Goal: Information Seeking & Learning: Find specific page/section

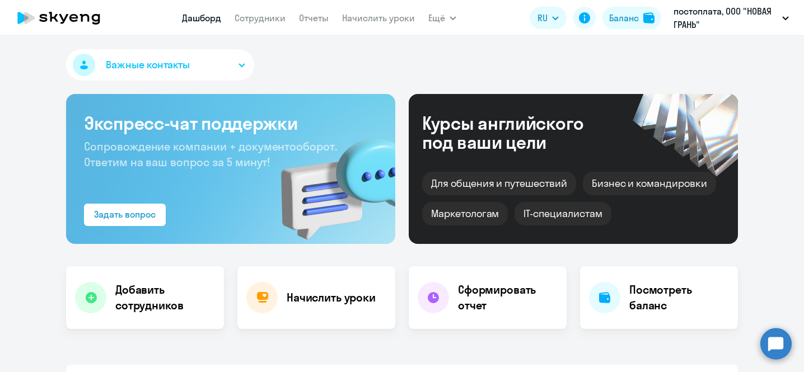
select select "30"
click at [261, 11] on app-menu-item-link "Сотрудники" at bounding box center [260, 18] width 51 height 14
click at [262, 22] on link "Сотрудники" at bounding box center [260, 17] width 51 height 11
select select "30"
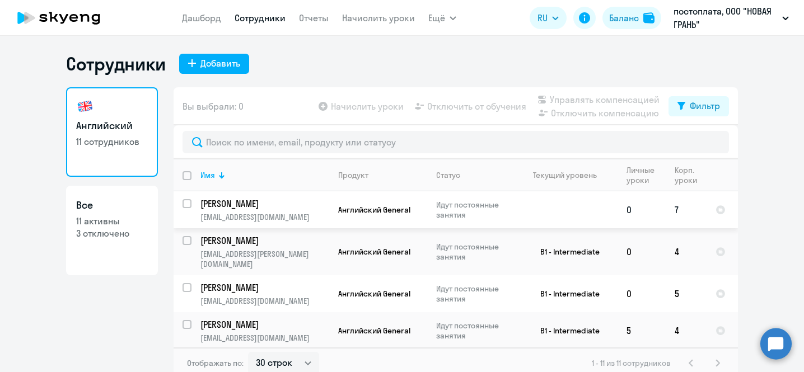
click at [310, 209] on p "[PERSON_NAME]" at bounding box center [264, 204] width 127 height 12
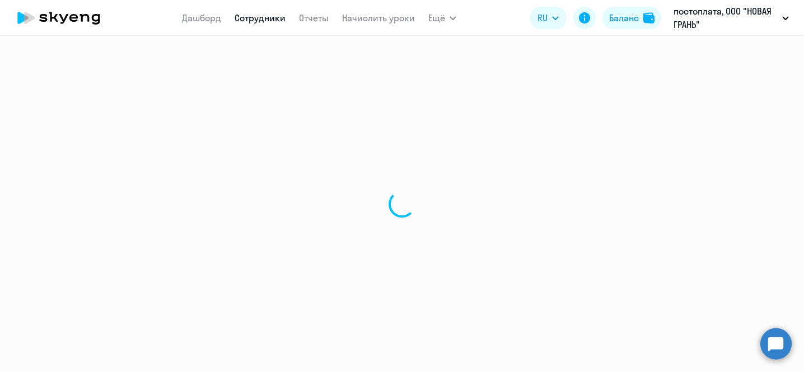
select select "english"
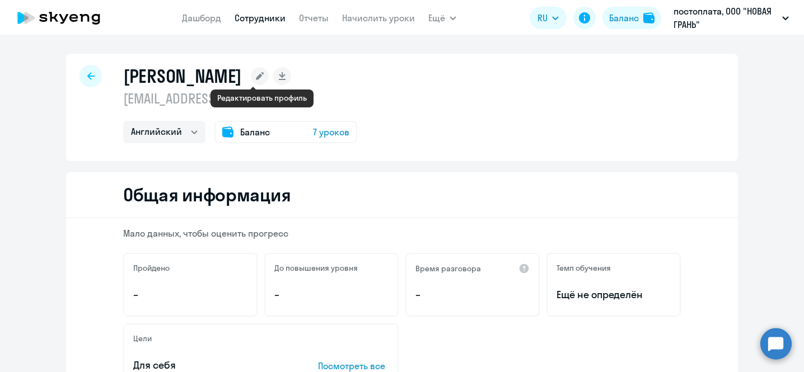
click at [260, 77] on icon at bounding box center [260, 76] width 8 height 8
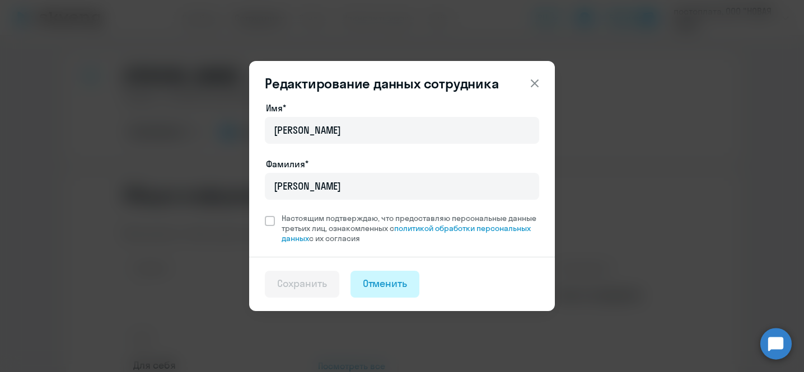
click at [384, 288] on div "Отменить" at bounding box center [385, 284] width 45 height 15
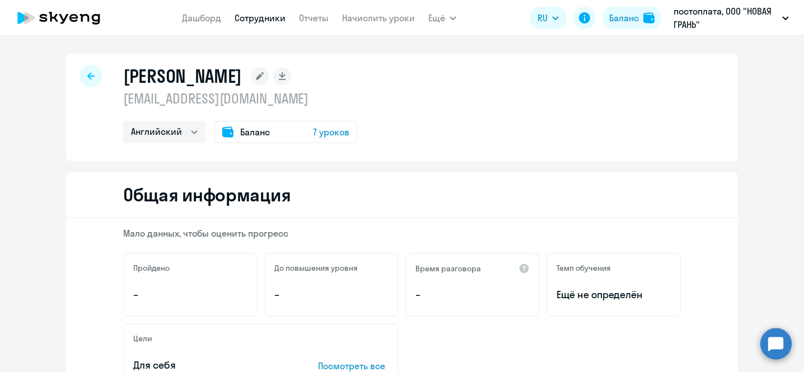
click at [61, 20] on icon at bounding box center [59, 18] width 99 height 28
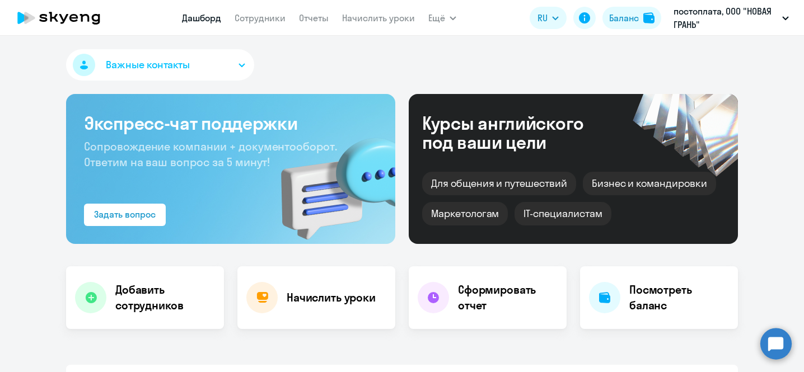
select select "30"
click at [264, 18] on link "Сотрудники" at bounding box center [260, 17] width 51 height 11
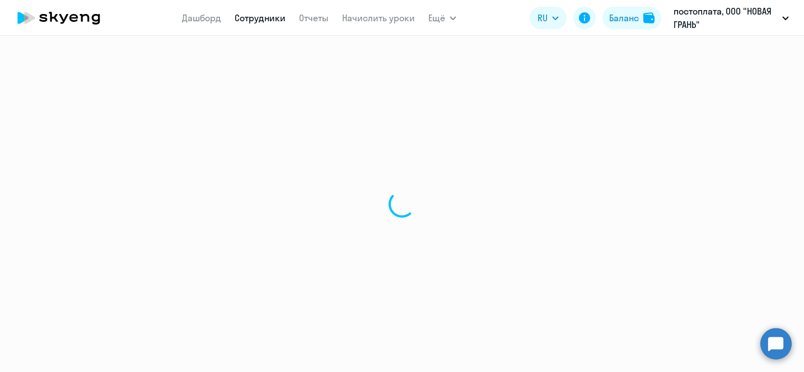
select select "30"
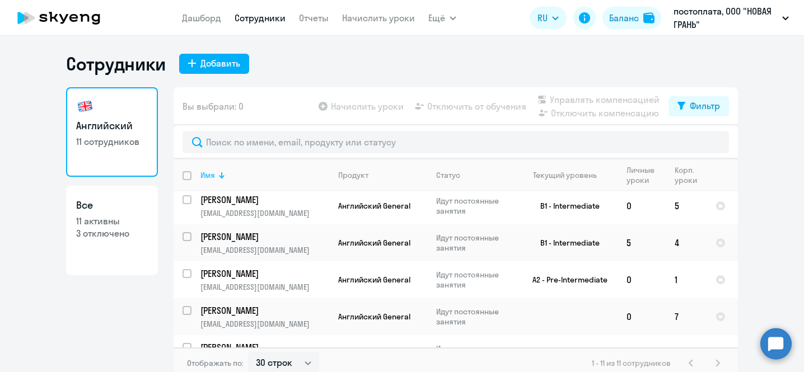
scroll to position [113, 0]
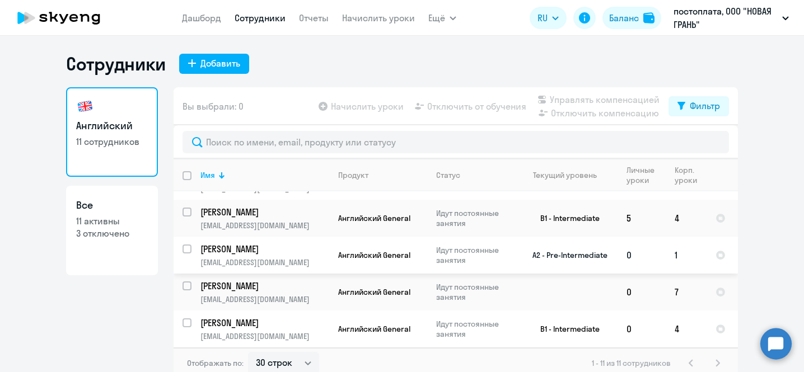
click at [291, 258] on p "[EMAIL_ADDRESS][DOMAIN_NAME]" at bounding box center [265, 263] width 128 height 10
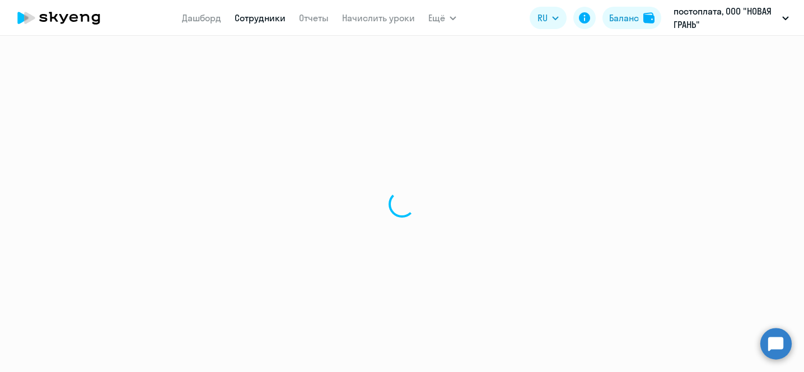
select select "english"
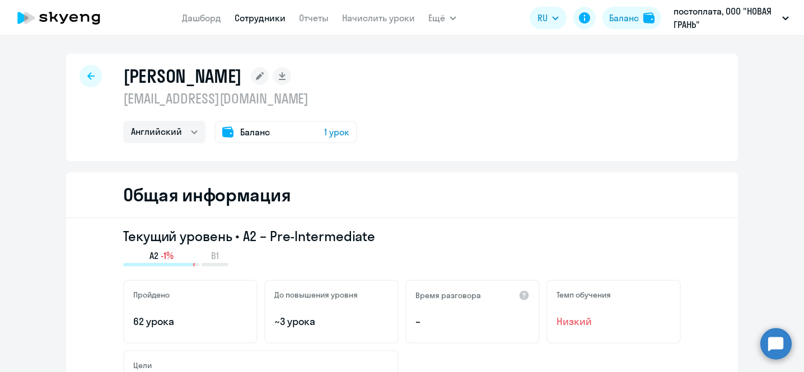
click at [256, 77] on icon at bounding box center [260, 76] width 8 height 8
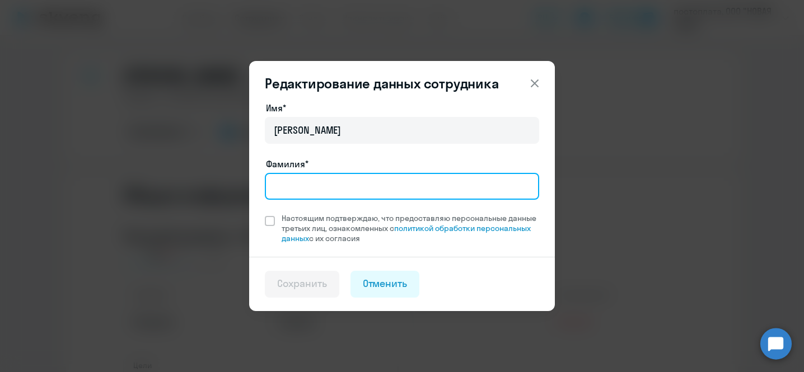
click at [295, 190] on input "Фамилия*" at bounding box center [402, 186] width 274 height 27
type input "Матросов"
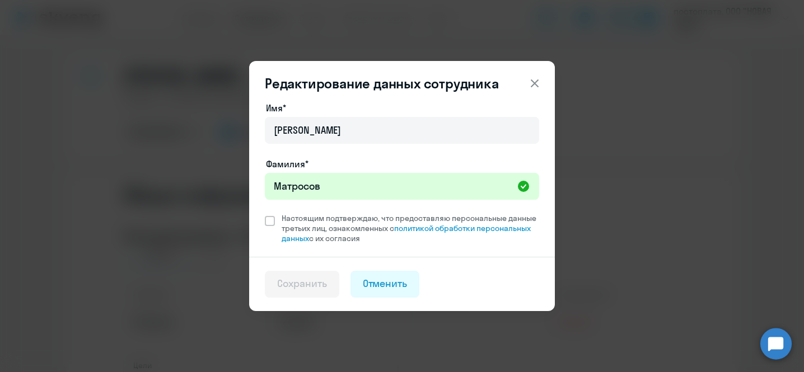
click at [535, 83] on icon at bounding box center [535, 84] width 8 height 8
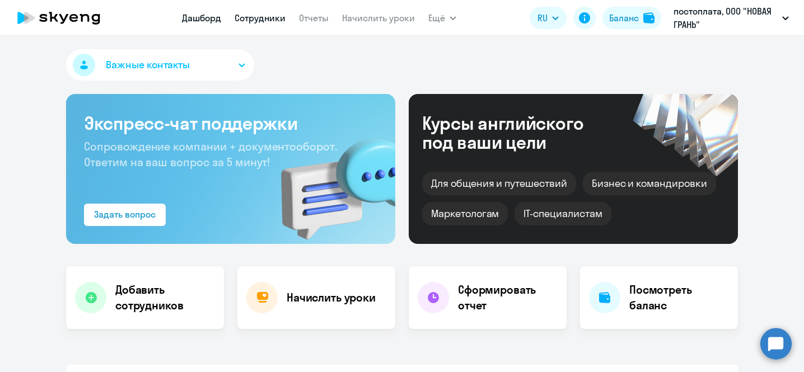
click at [258, 22] on link "Сотрудники" at bounding box center [260, 17] width 51 height 11
select select "30"
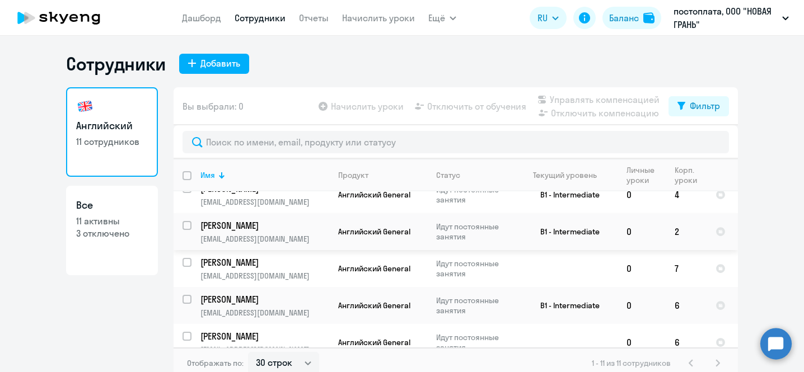
scroll to position [7, 0]
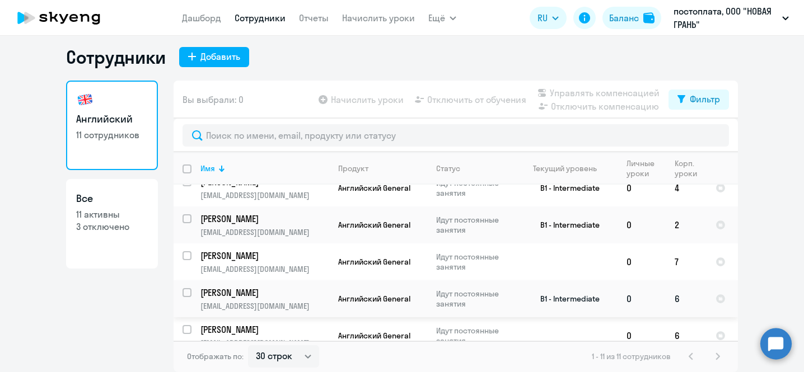
click at [309, 287] on td "[PERSON_NAME] [PERSON_NAME][EMAIL_ADDRESS][DOMAIN_NAME]" at bounding box center [261, 299] width 138 height 37
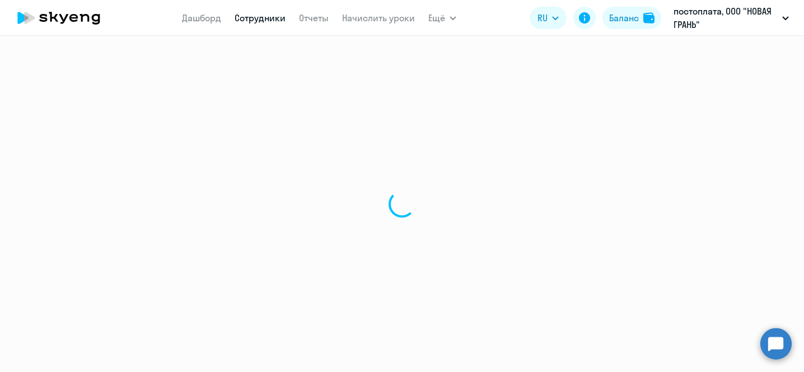
select select "english"
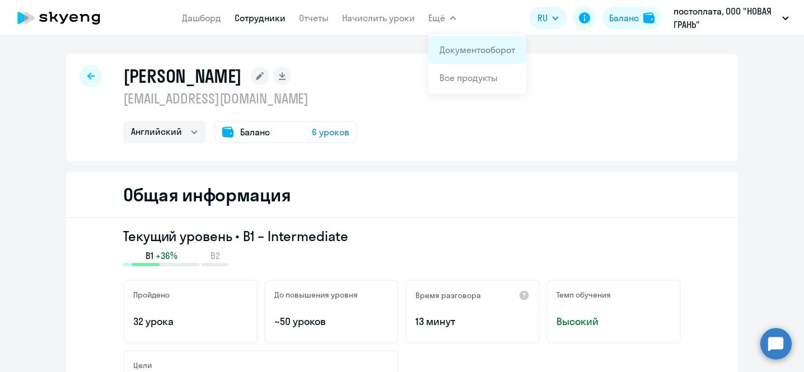
click at [466, 48] on link "Документооборот" at bounding box center [478, 49] width 76 height 11
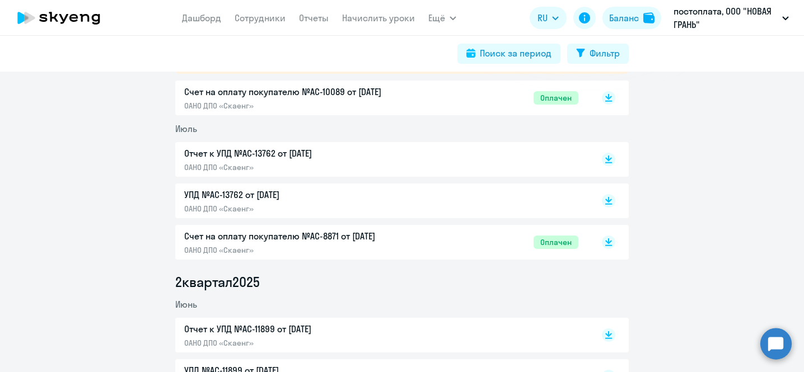
scroll to position [258, 0]
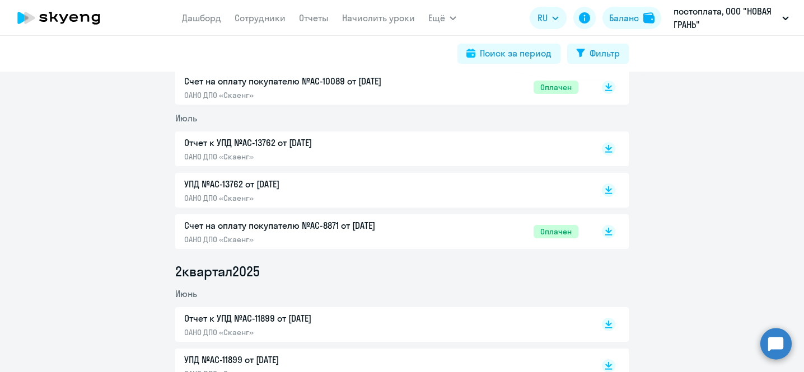
click at [781, 344] on circle at bounding box center [776, 343] width 31 height 31
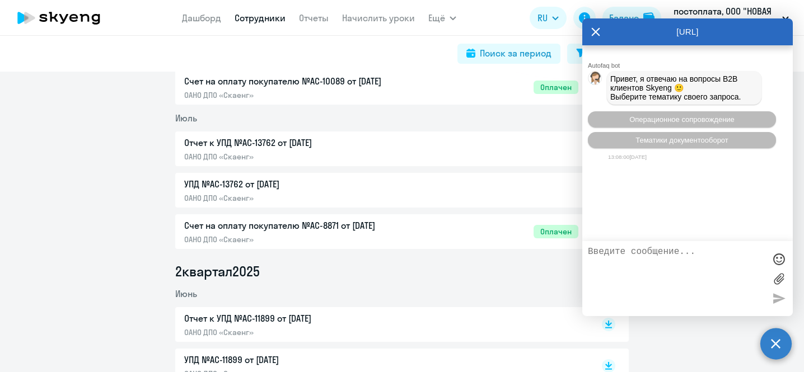
click at [260, 18] on link "Сотрудники" at bounding box center [260, 17] width 51 height 11
select select "30"
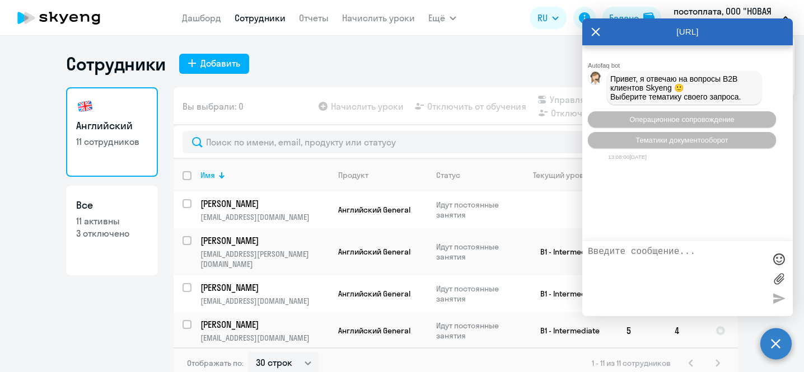
click at [593, 29] on icon at bounding box center [596, 32] width 8 height 8
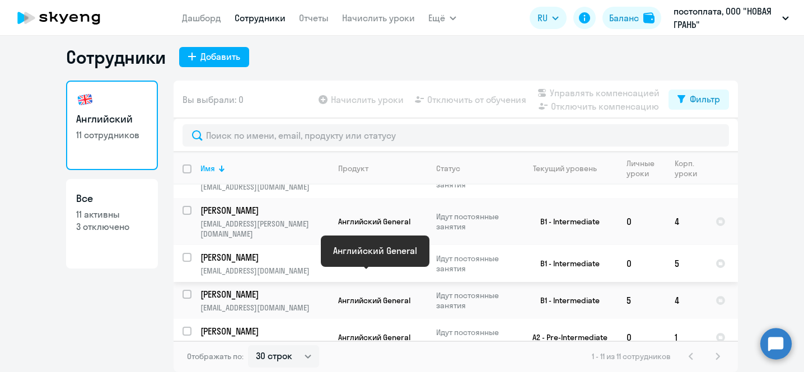
scroll to position [30, 0]
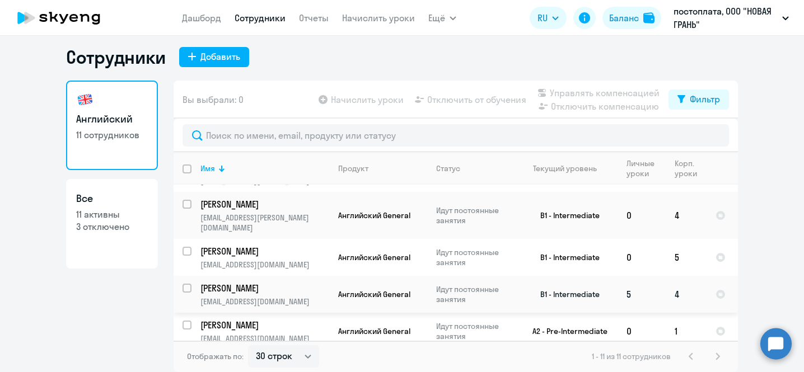
click at [303, 282] on p "[PERSON_NAME]" at bounding box center [264, 288] width 127 height 12
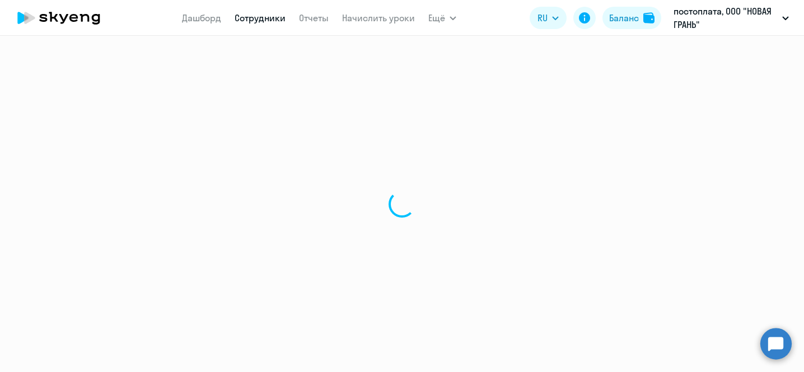
select select "english"
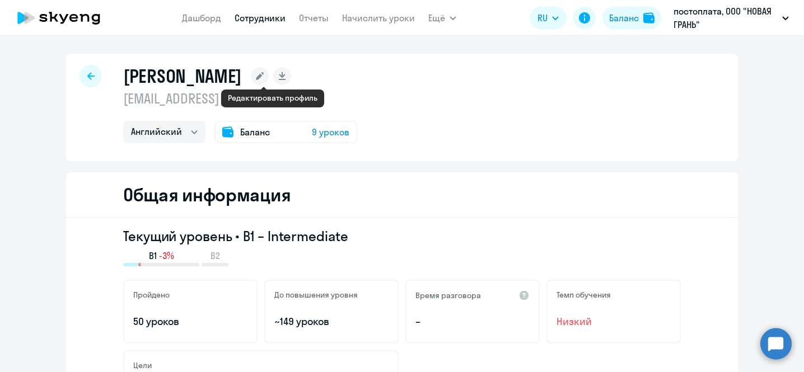
click at [269, 77] on rect at bounding box center [260, 76] width 18 height 18
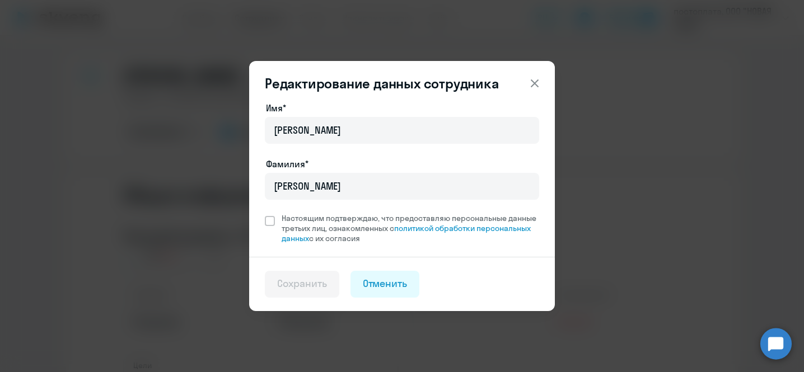
click at [538, 81] on icon at bounding box center [534, 83] width 13 height 13
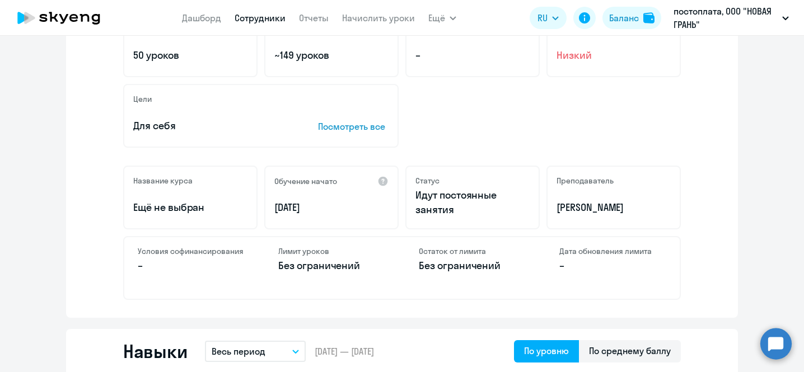
scroll to position [188, 0]
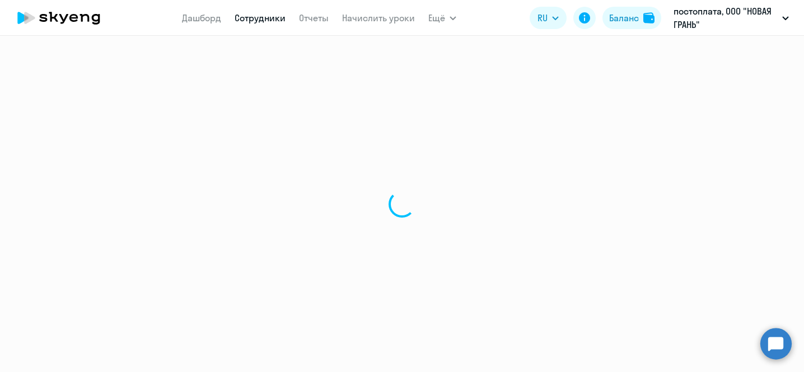
select select "30"
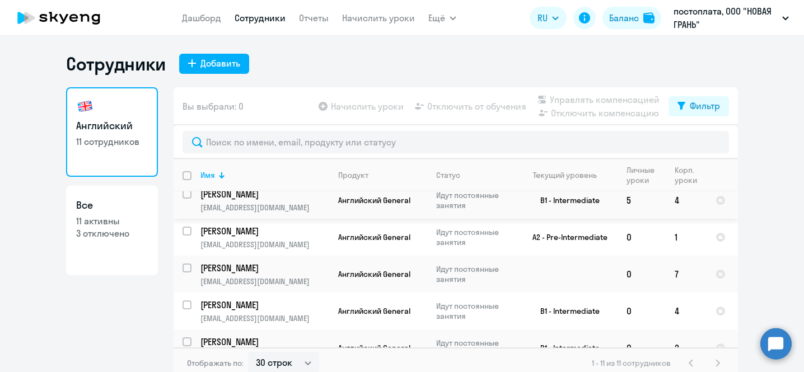
scroll to position [133, 0]
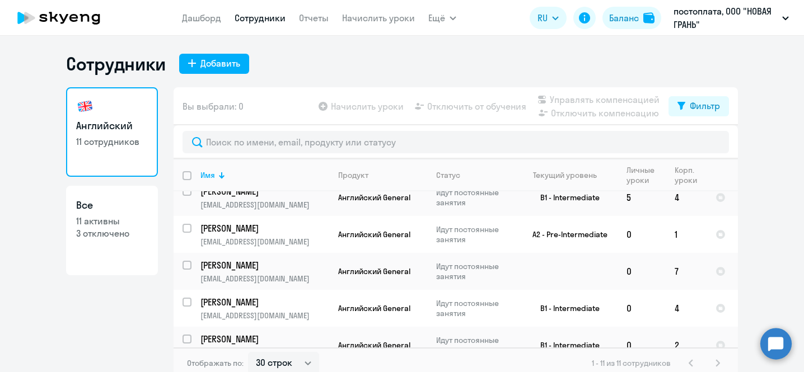
click at [777, 343] on circle at bounding box center [776, 343] width 31 height 31
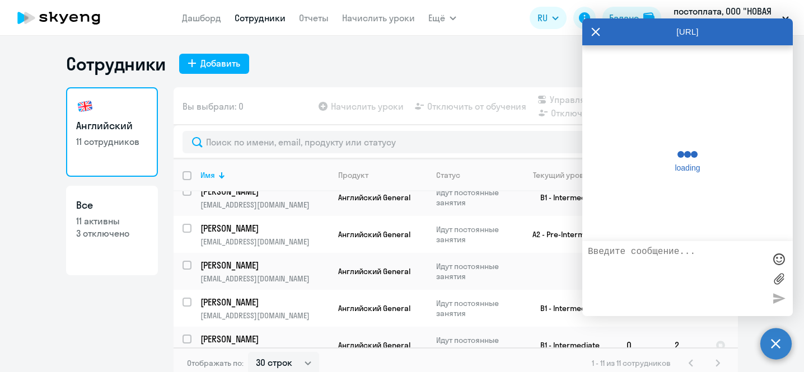
scroll to position [0, 0]
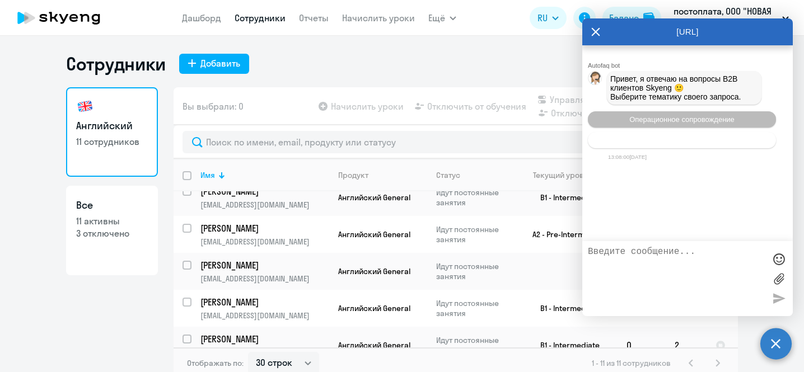
click at [708, 144] on span "Тематики документооборот" at bounding box center [682, 140] width 93 height 8
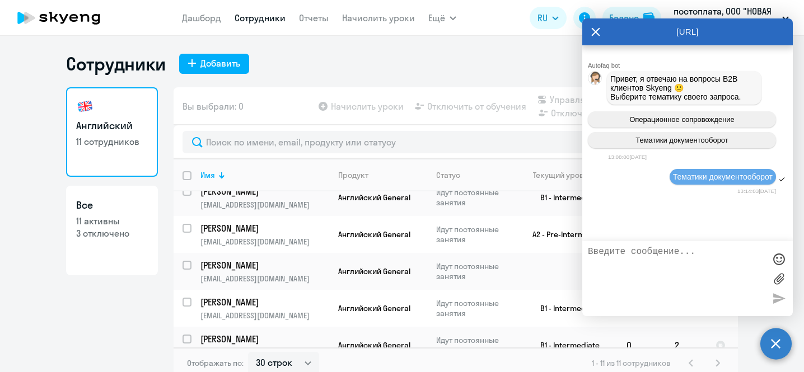
scroll to position [58, 0]
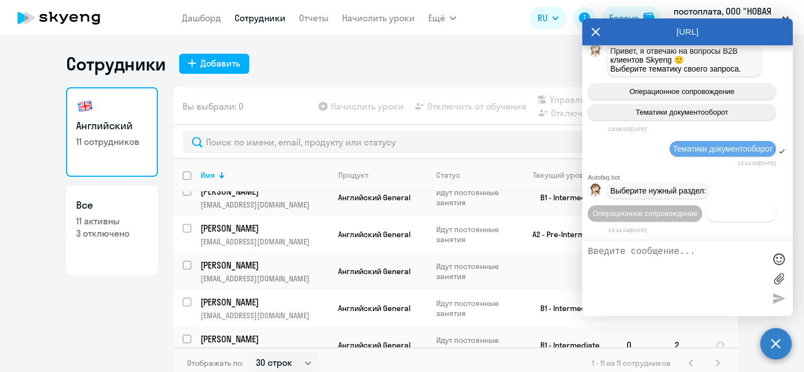
click at [712, 213] on span "Документооборот" at bounding box center [742, 213] width 60 height 8
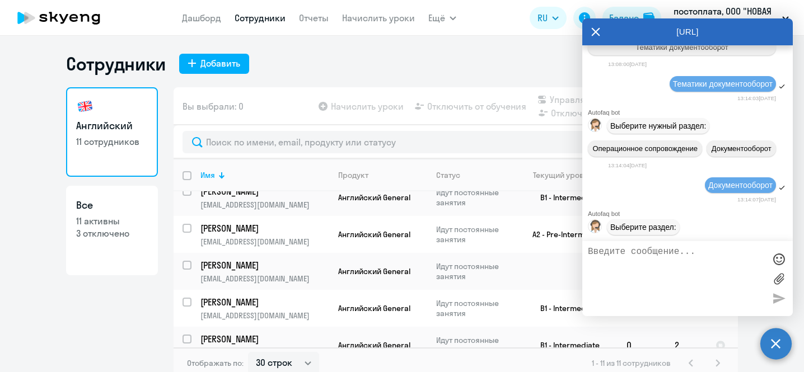
scroll to position [248, 0]
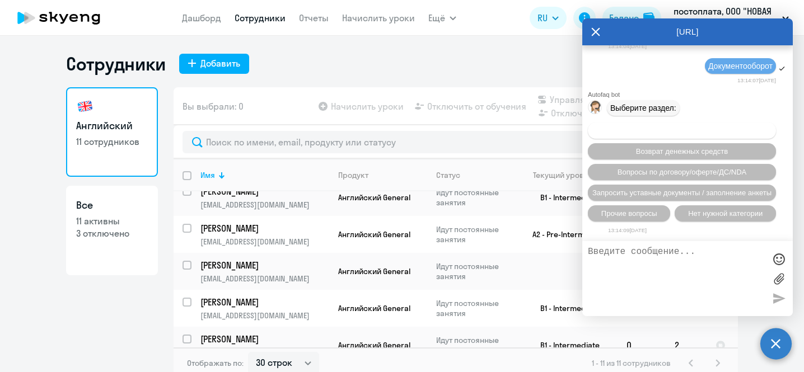
click at [688, 127] on span "Вопросы по оформлению бух.документов" at bounding box center [683, 131] width 142 height 8
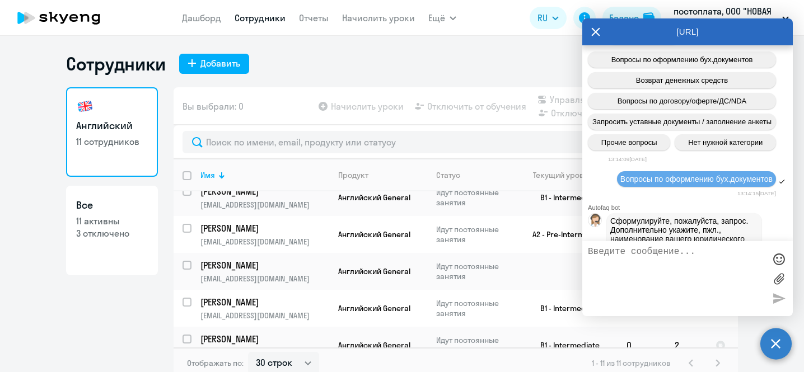
scroll to position [384, 0]
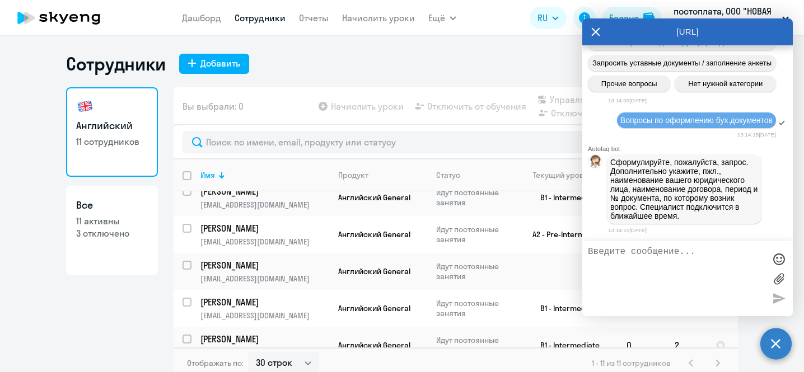
click at [639, 255] on textarea at bounding box center [676, 279] width 177 height 64
click at [627, 262] on textarea "Добры" at bounding box center [676, 279] width 177 height 64
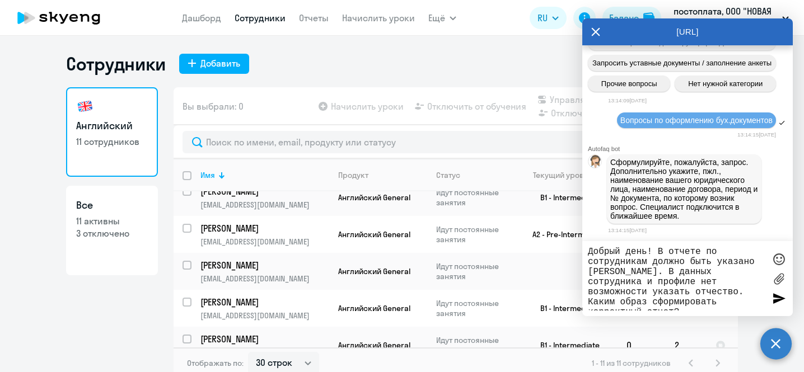
click at [706, 295] on textarea "Добрый день! В отчете по сотрудникам должно быть указано ФИО. В данных сотрудни…" at bounding box center [676, 279] width 177 height 64
click at [633, 291] on textarea "Добрый день! В отчете по сотрудникам должно быть указано ФИО. В данных сотрудни…" at bounding box center [676, 279] width 177 height 64
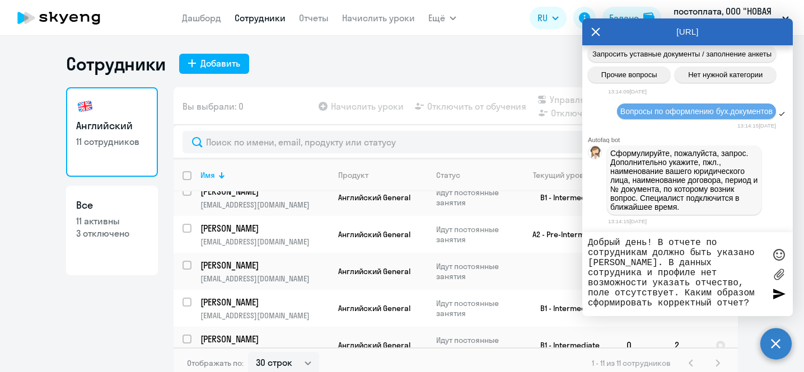
click at [672, 305] on textarea "Добрый день! В отчете по сотрудникам должно быть указано ФИО. В данных сотрудни…" at bounding box center [676, 274] width 177 height 73
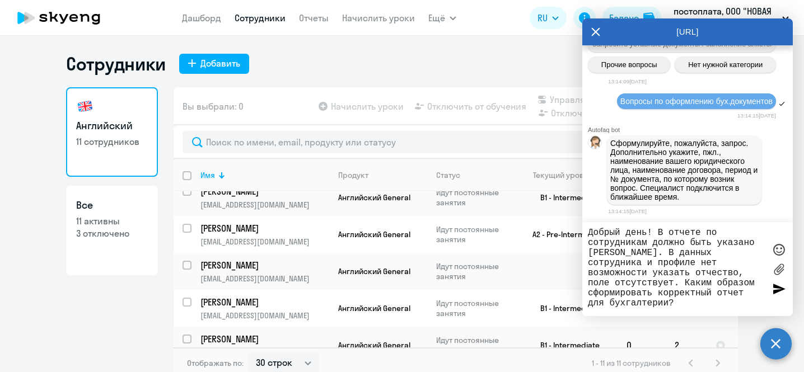
type textarea "Добрый день! В отчете по сотрудникам должно быть указано ФИО. В данных сотрудни…"
click at [780, 288] on div at bounding box center [779, 289] width 17 height 17
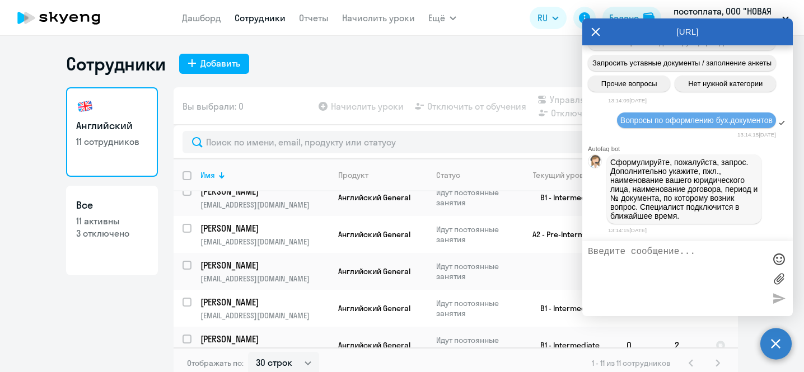
scroll to position [467, 0]
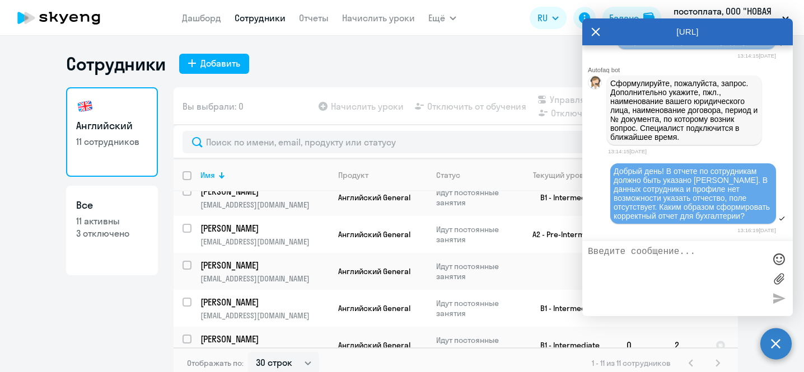
click at [596, 30] on icon at bounding box center [596, 32] width 8 height 8
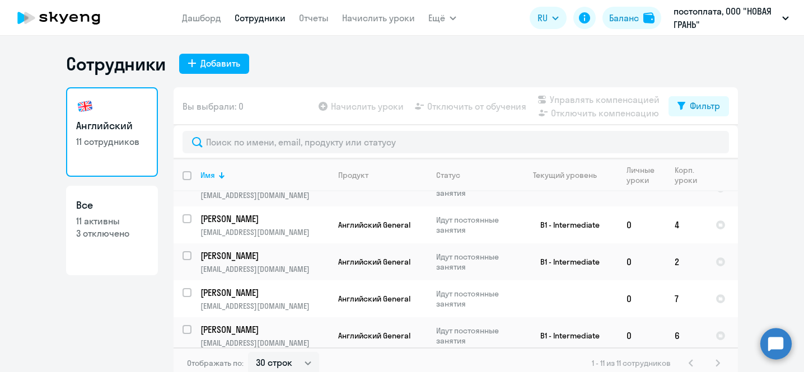
scroll to position [247, 0]
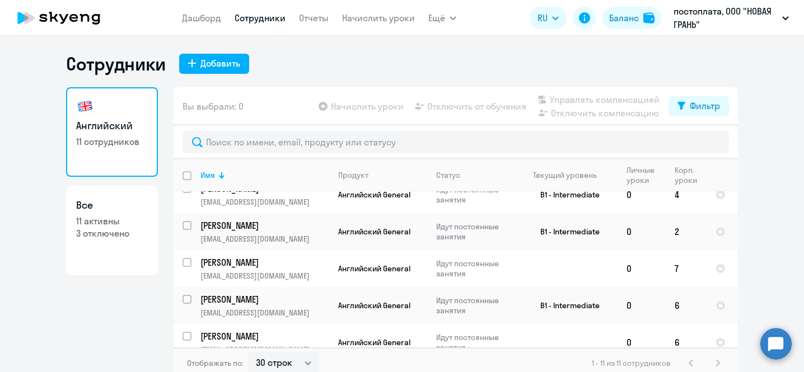
click at [775, 342] on circle at bounding box center [776, 343] width 31 height 31
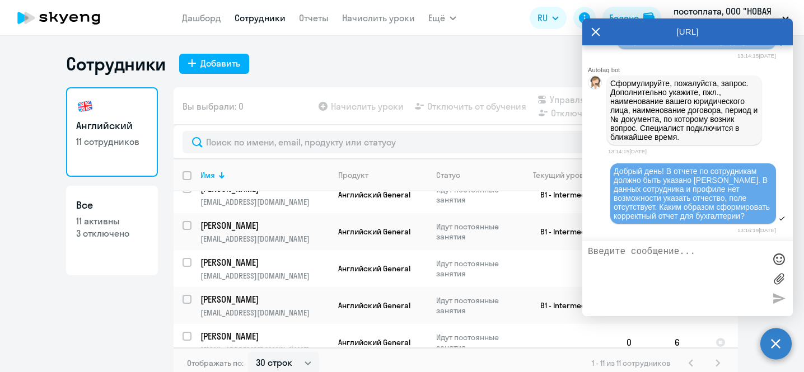
scroll to position [466, 0]
type textarea "ООО "Новая Грань""
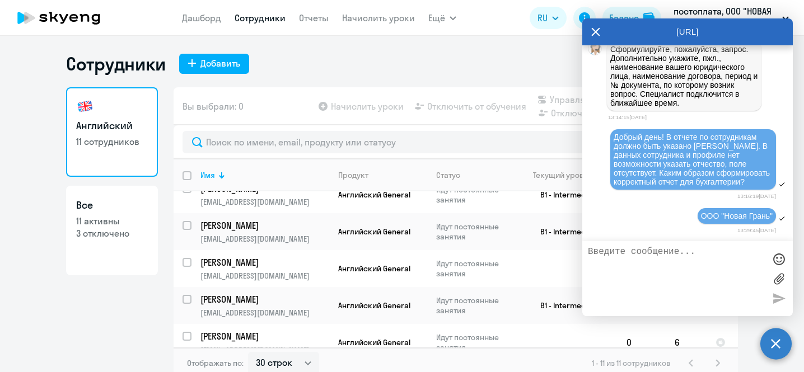
scroll to position [502, 0]
click at [738, 10] on p "постоплата, ООО "НОВАЯ ГРАНЬ"" at bounding box center [726, 17] width 104 height 27
click at [595, 32] on icon at bounding box center [596, 32] width 8 height 8
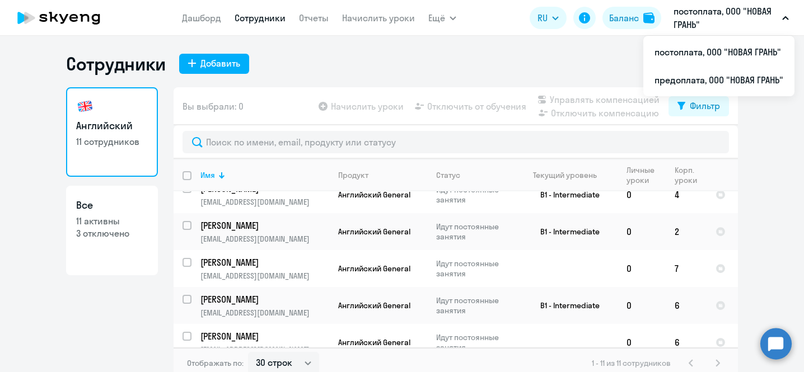
click at [782, 21] on button "постоплата, ООО "НОВАЯ ГРАНЬ"" at bounding box center [731, 17] width 127 height 27
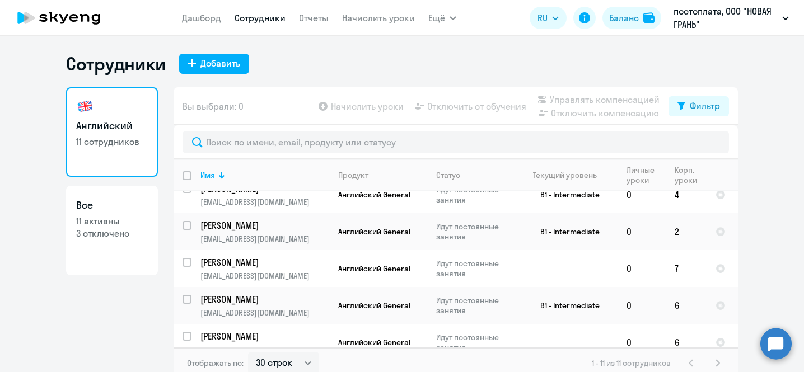
click at [782, 21] on button "постоплата, ООО "НОВАЯ ГРАНЬ"" at bounding box center [731, 17] width 127 height 27
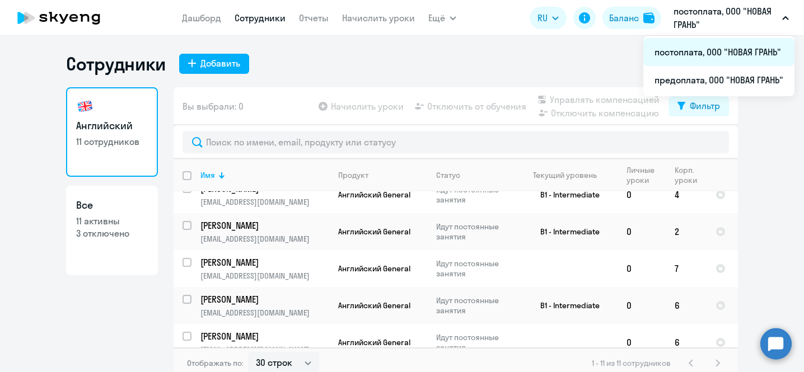
click at [701, 50] on li "постоплата, ООО "НОВАЯ ГРАНЬ"" at bounding box center [719, 52] width 151 height 28
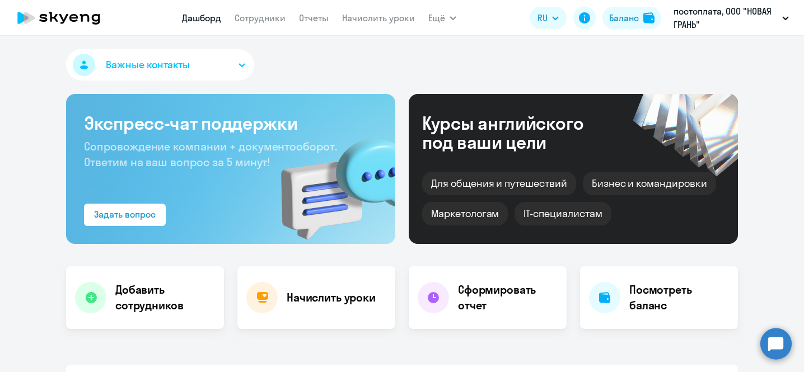
select select "30"
click at [436, 18] on span "Ещё" at bounding box center [436, 17] width 17 height 13
click at [437, 17] on span "Ещё" at bounding box center [436, 17] width 17 height 13
click at [449, 23] on button "Ещё" at bounding box center [442, 18] width 28 height 22
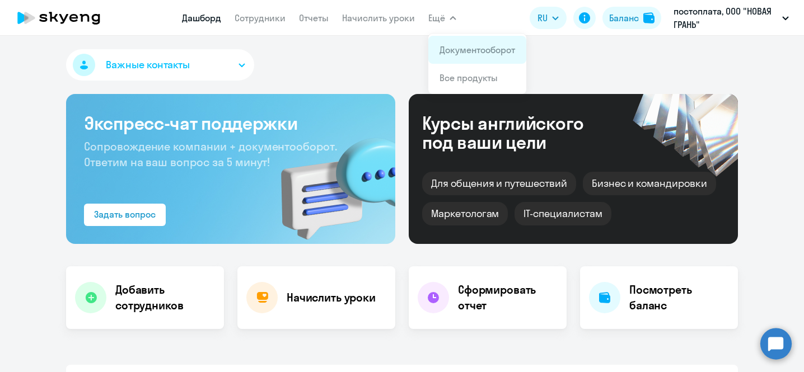
click at [453, 59] on li "Документооборот" at bounding box center [477, 50] width 98 height 28
click at [447, 48] on link "Документооборот" at bounding box center [478, 49] width 76 height 11
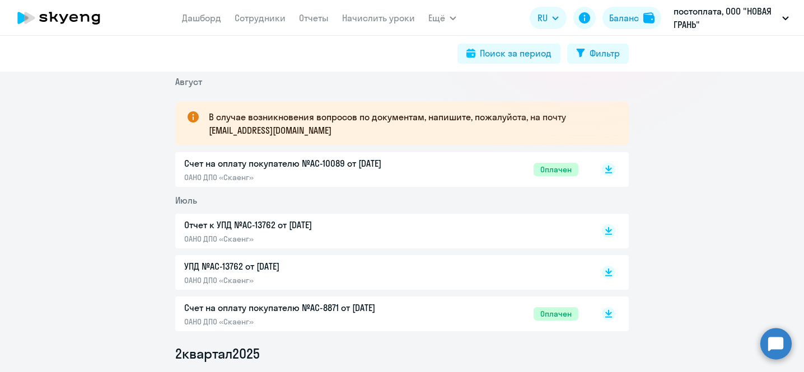
scroll to position [190, 0]
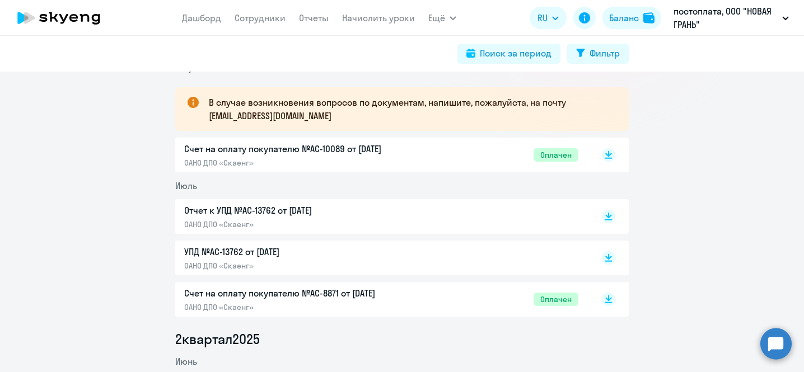
click at [389, 148] on p "Счет на оплату покупателю №AC-10089 от 02.08.2025" at bounding box center [301, 148] width 235 height 13
click at [778, 345] on circle at bounding box center [776, 343] width 31 height 31
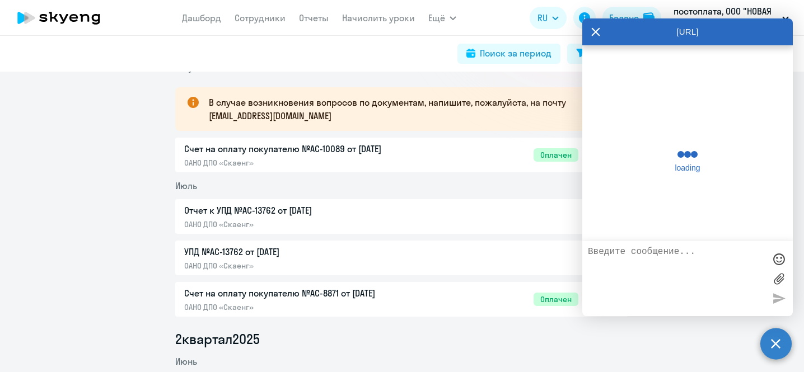
scroll to position [495, 0]
